Goal: Information Seeking & Learning: Find specific page/section

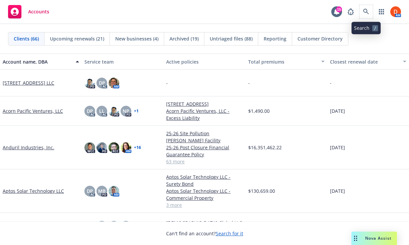
click at [372, 17] on span at bounding box center [365, 11] width 13 height 13
click at [363, 10] on icon at bounding box center [366, 12] width 6 height 6
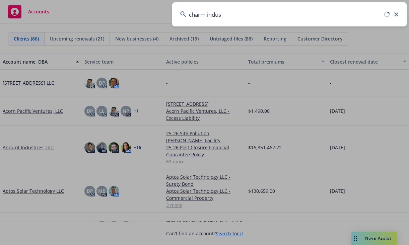
type input "charm indust"
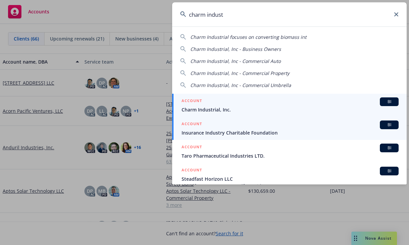
click at [216, 99] on div "ACCOUNT BI" at bounding box center [289, 101] width 217 height 9
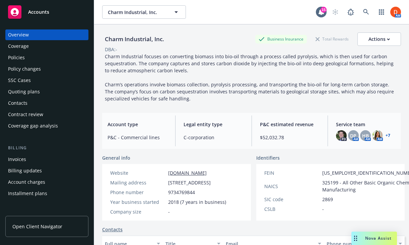
click at [81, 57] on div "Policies" at bounding box center [47, 57] width 78 height 11
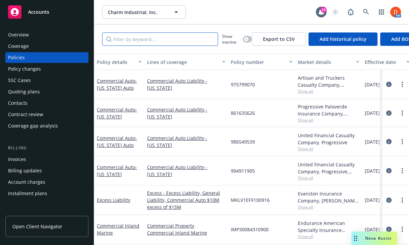
click at [159, 40] on input "Filter by keyword..." at bounding box center [160, 38] width 116 height 13
type input "excess"
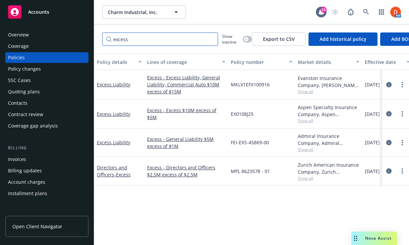
click at [212, 41] on input "excess" at bounding box center [160, 38] width 116 height 13
click at [211, 39] on input "excess" at bounding box center [160, 38] width 116 height 13
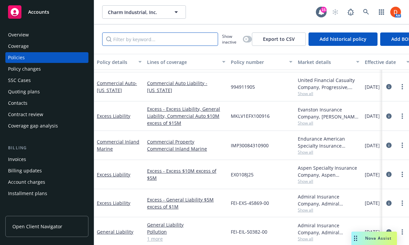
scroll to position [93, 0]
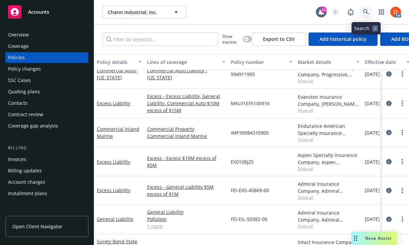
click at [366, 8] on link at bounding box center [365, 11] width 13 height 13
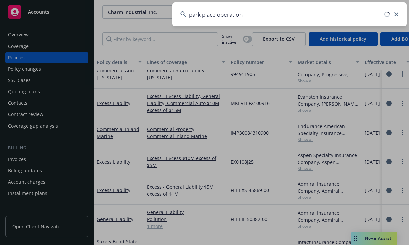
type input "park place operations"
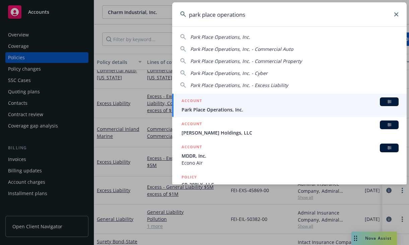
click at [246, 103] on div "ACCOUNT BI" at bounding box center [289, 101] width 217 height 9
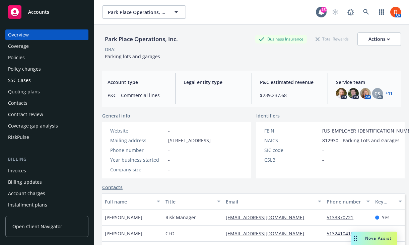
click at [35, 61] on div "Policies" at bounding box center [47, 57] width 78 height 11
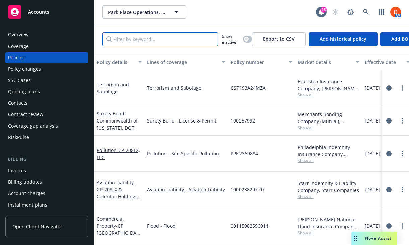
click at [148, 40] on input "Filter by keyword..." at bounding box center [160, 38] width 116 height 13
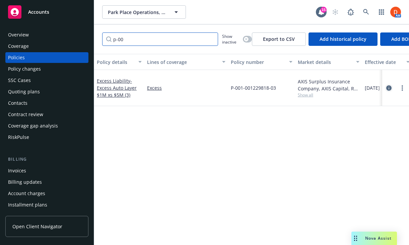
type input "p-00"
click at [390, 85] on icon "circleInformation" at bounding box center [388, 87] width 5 height 5
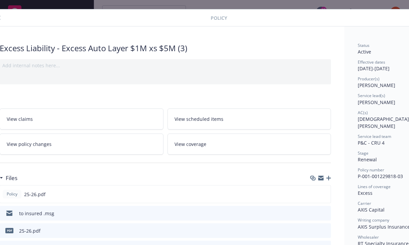
scroll to position [12, 0]
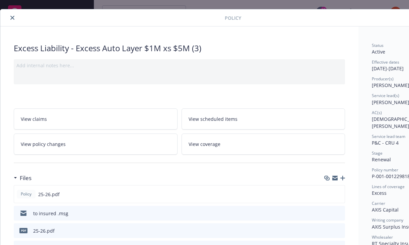
click at [8, 15] on div at bounding box center [114, 18] width 222 height 8
click at [10, 16] on icon "close" at bounding box center [12, 18] width 4 height 4
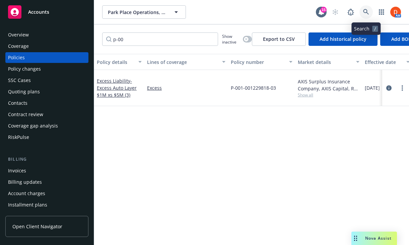
click at [370, 11] on link at bounding box center [365, 11] width 13 height 13
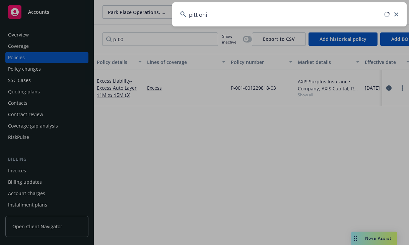
type input "pitt [US_STATE]"
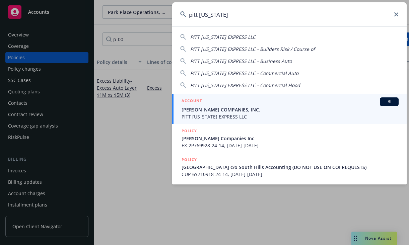
click at [294, 109] on span "[PERSON_NAME] COMPANIES, INC." at bounding box center [289, 109] width 217 height 7
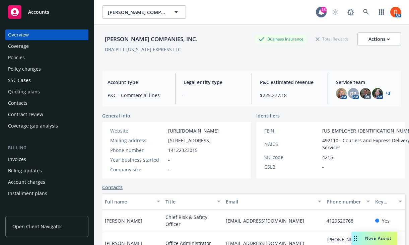
click at [13, 59] on div "Policies" at bounding box center [16, 57] width 17 height 11
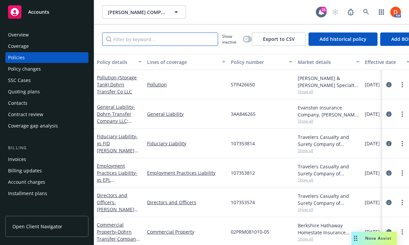
click at [150, 35] on input "Filter by keyword..." at bounding box center [160, 38] width 116 height 13
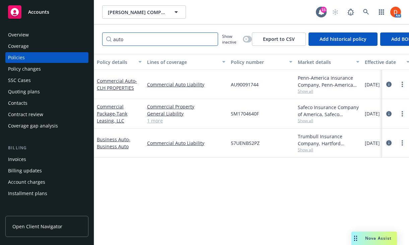
type input "auto"
click at [386, 144] on icon "circleInformation" at bounding box center [388, 142] width 5 height 5
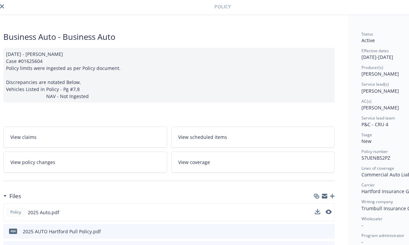
scroll to position [0, 10]
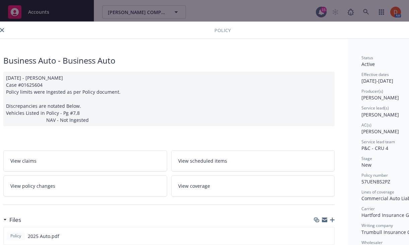
click at [1, 30] on icon "close" at bounding box center [2, 30] width 4 height 4
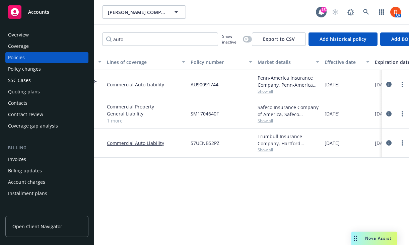
scroll to position [0, 43]
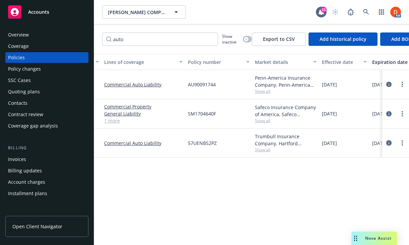
click at [388, 143] on icon "circleInformation" at bounding box center [388, 142] width 5 height 5
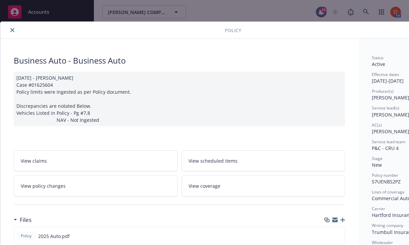
scroll to position [20, 0]
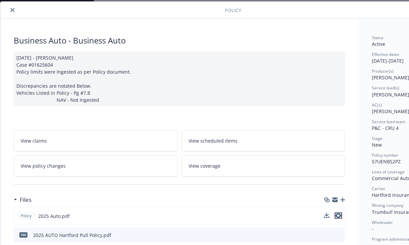
click at [341, 215] on button "preview file" at bounding box center [337, 216] width 7 height 6
click at [383, 160] on span "57UENBS2PZ" at bounding box center [386, 161] width 29 height 6
copy span "57UENBS2PZ"
click at [10, 8] on button "close" at bounding box center [12, 10] width 8 height 8
